Goal: Task Accomplishment & Management: Manage account settings

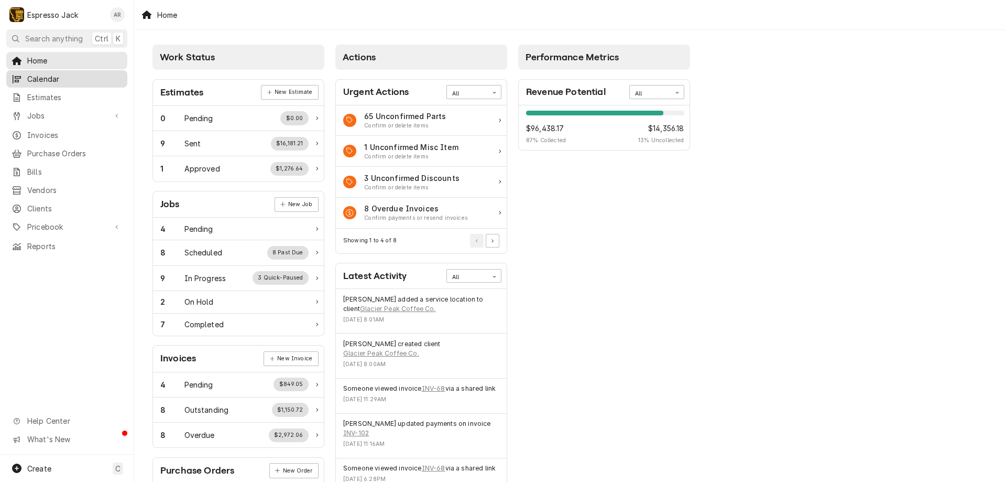
click at [54, 75] on span "Calendar" at bounding box center [74, 78] width 95 height 11
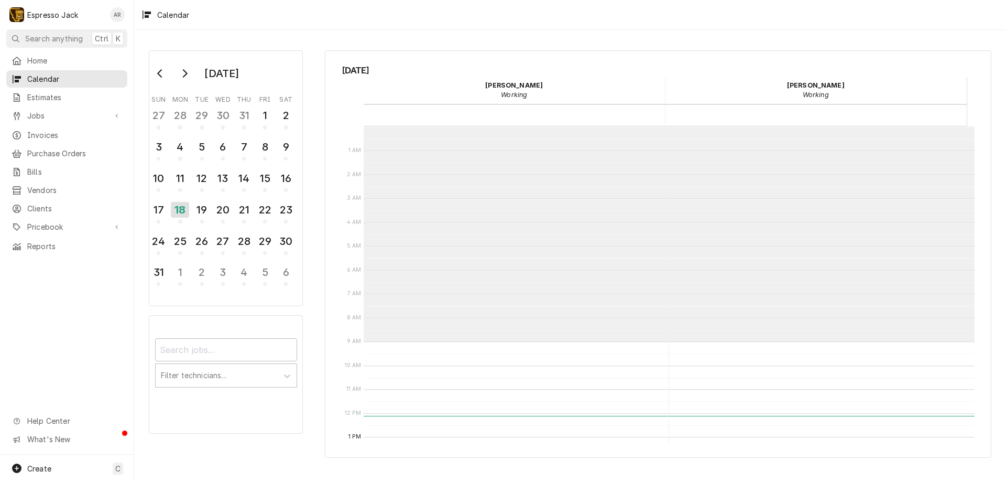
scroll to position [215, 0]
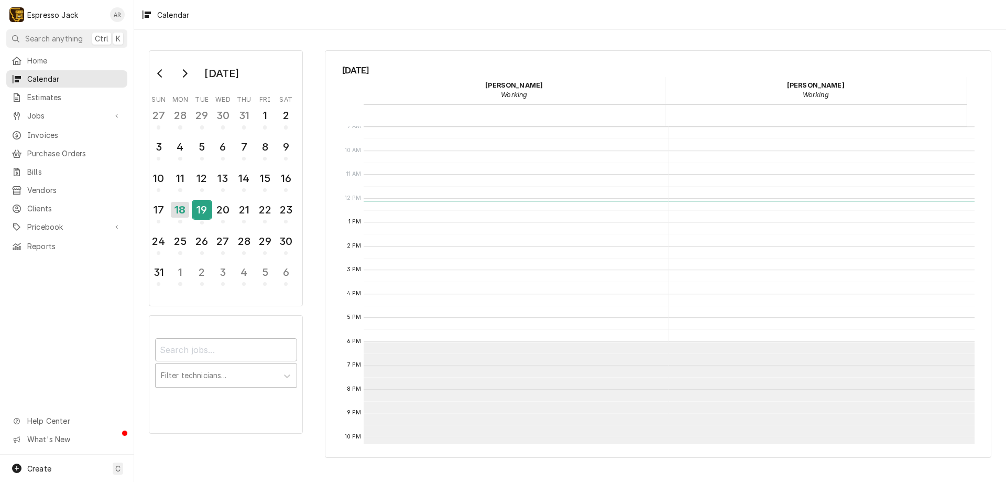
click at [200, 215] on div "19" at bounding box center [202, 210] width 18 height 18
click at [217, 211] on div "20" at bounding box center [223, 210] width 18 height 18
click at [236, 211] on div "21" at bounding box center [244, 210] width 18 height 18
click at [56, 74] on span "Calendar" at bounding box center [74, 78] width 95 height 11
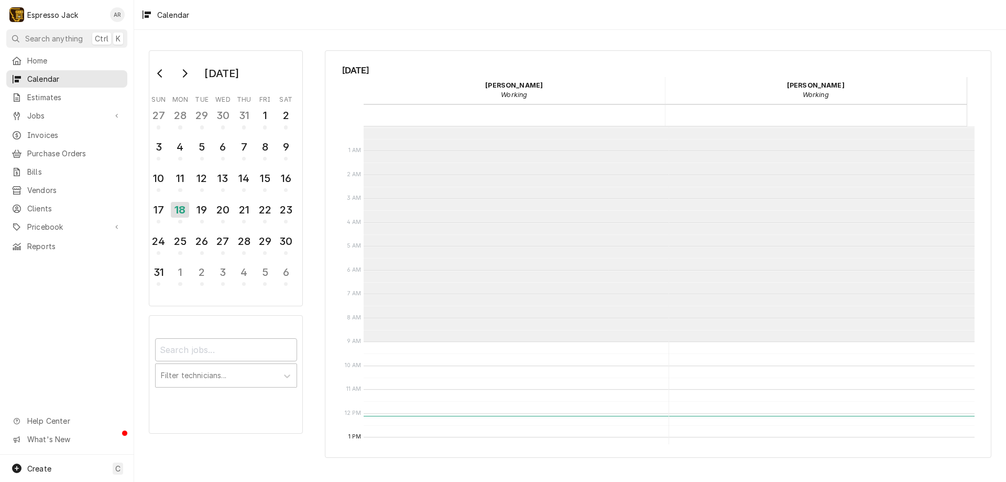
scroll to position [215, 0]
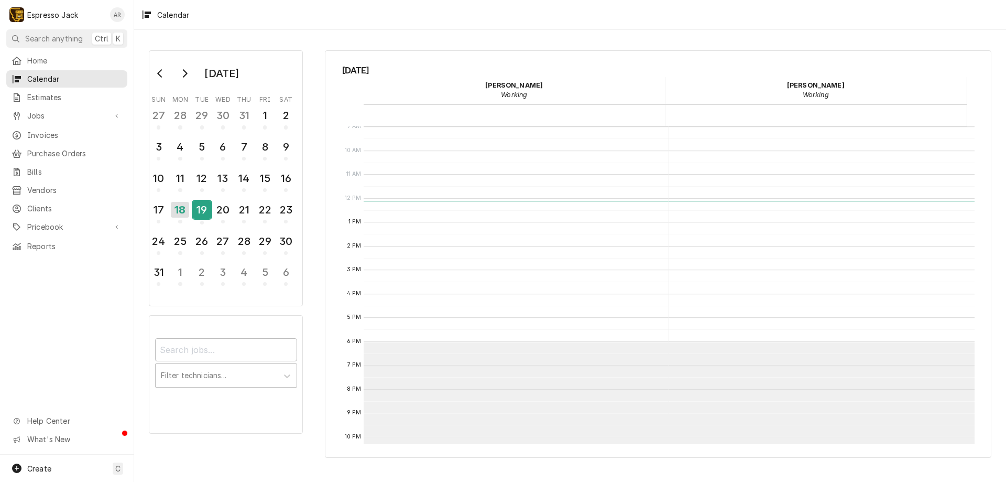
click at [200, 206] on div "19" at bounding box center [202, 210] width 18 height 18
click at [454, 137] on div "Calendar Calendar" at bounding box center [516, 198] width 304 height 572
click at [428, 264] on div "Calendar Calendar" at bounding box center [516, 198] width 304 height 572
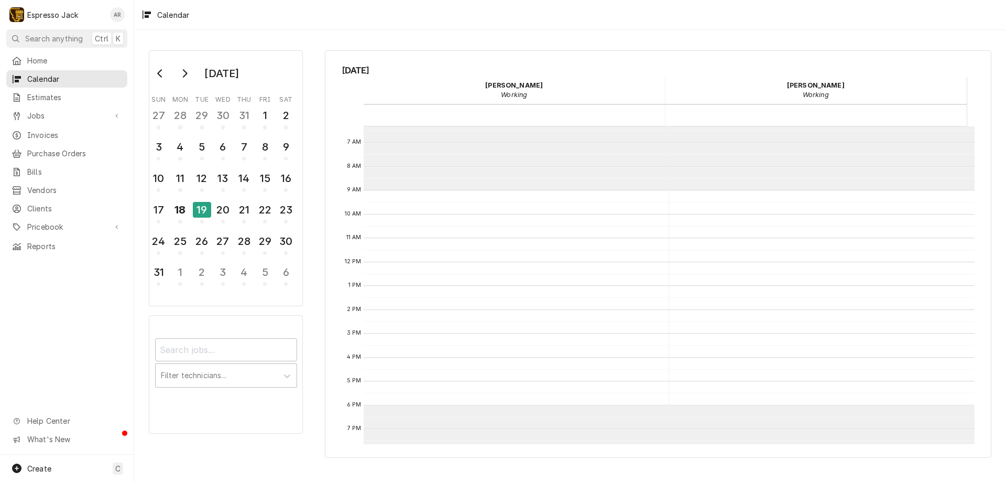
scroll to position [150, 0]
click at [621, 266] on div "Calendar Calendar" at bounding box center [516, 263] width 304 height 572
drag, startPoint x: 621, startPoint y: 266, endPoint x: 594, endPoint y: 265, distance: 26.7
click at [594, 265] on div "Calendar Calendar" at bounding box center [516, 263] width 304 height 572
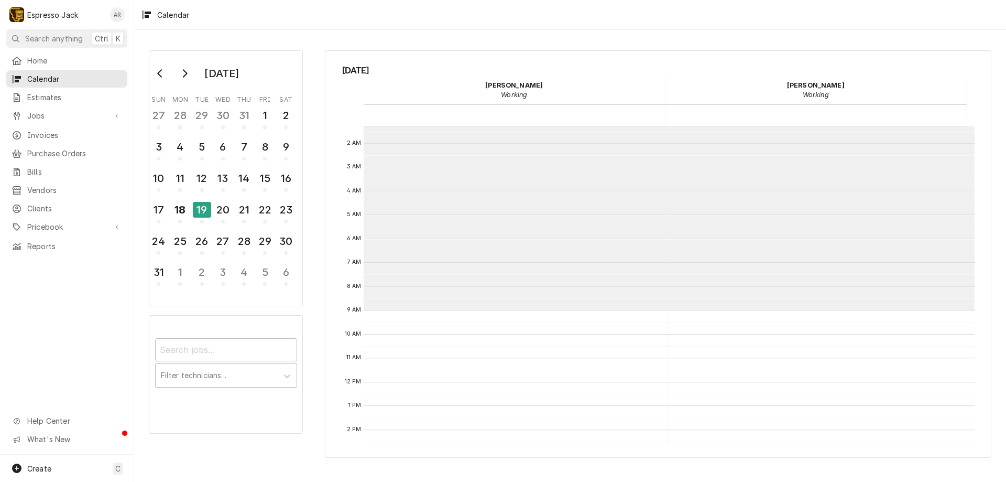
scroll to position [0, 0]
